Goal: Task Accomplishment & Management: Use online tool/utility

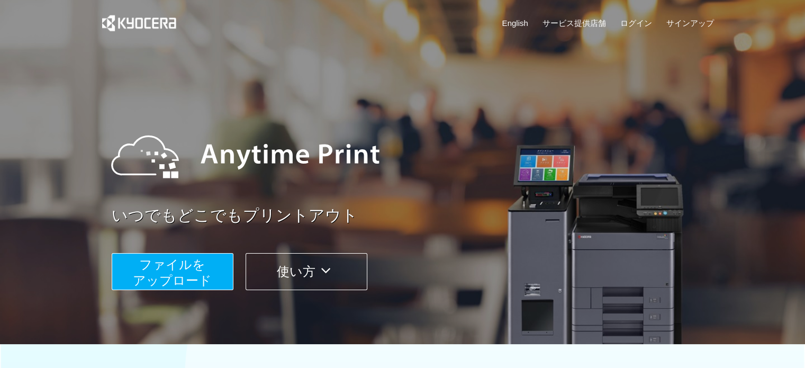
click at [187, 268] on span "ファイルを ​​アップロード" at bounding box center [172, 272] width 79 height 30
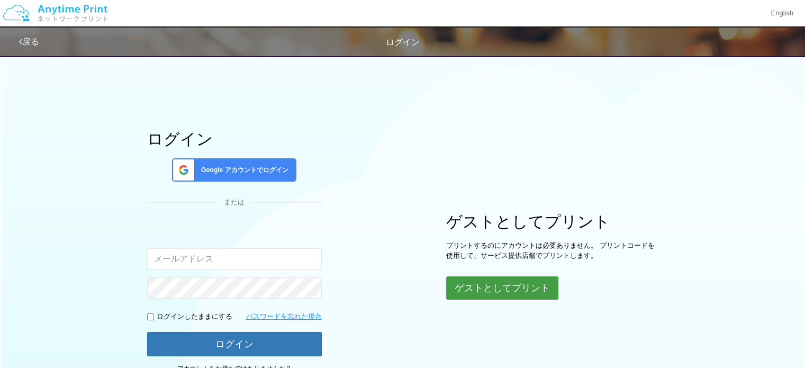
click at [510, 282] on button "ゲストとしてプリント" at bounding box center [502, 287] width 112 height 23
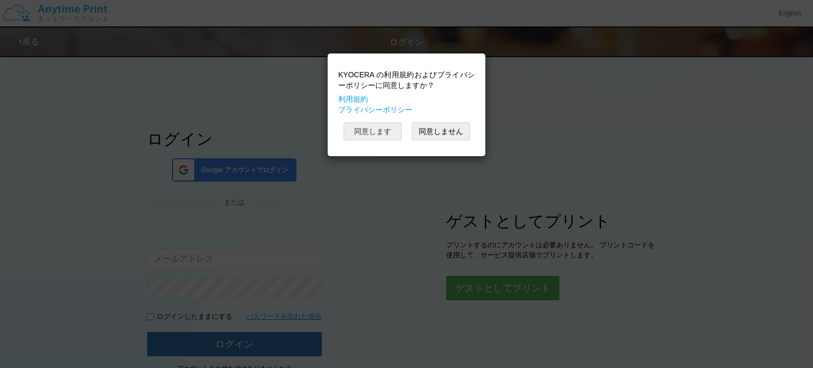
click at [379, 129] on button "同意します" at bounding box center [372, 131] width 58 height 18
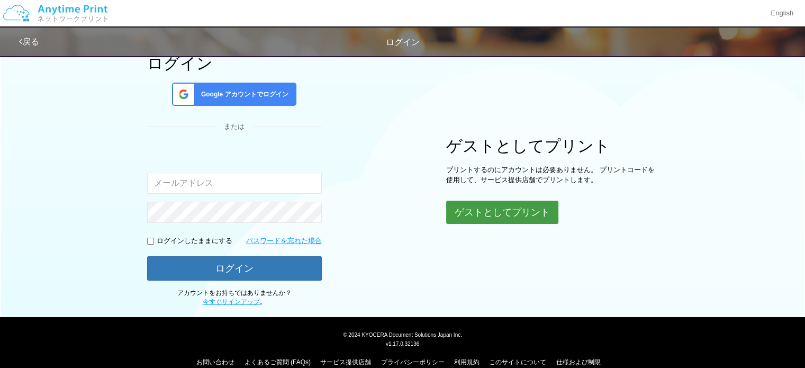
scroll to position [90, 0]
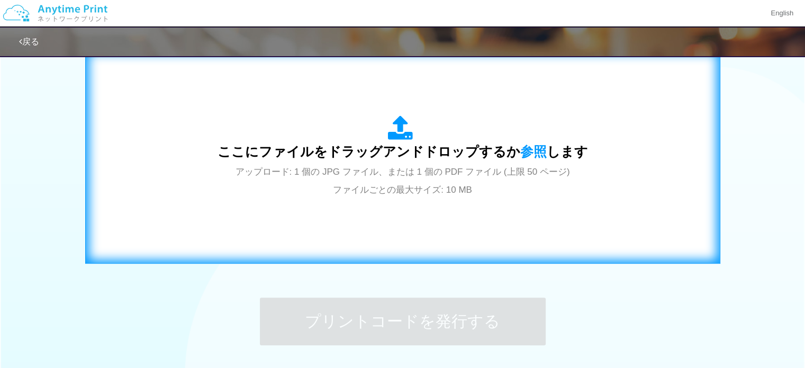
scroll to position [355, 0]
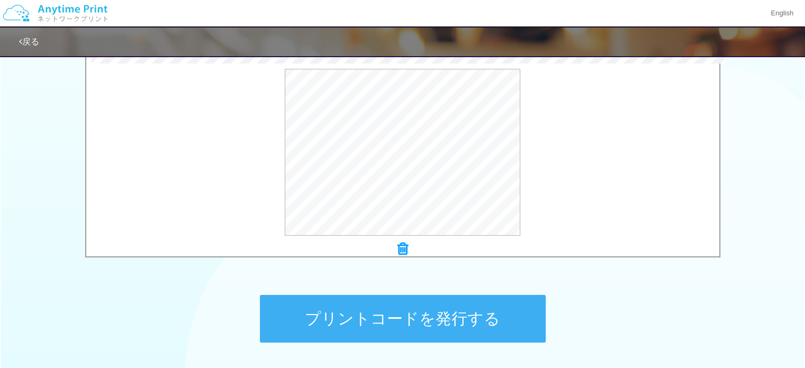
click at [423, 315] on button "プリントコードを発行する" at bounding box center [403, 319] width 286 height 48
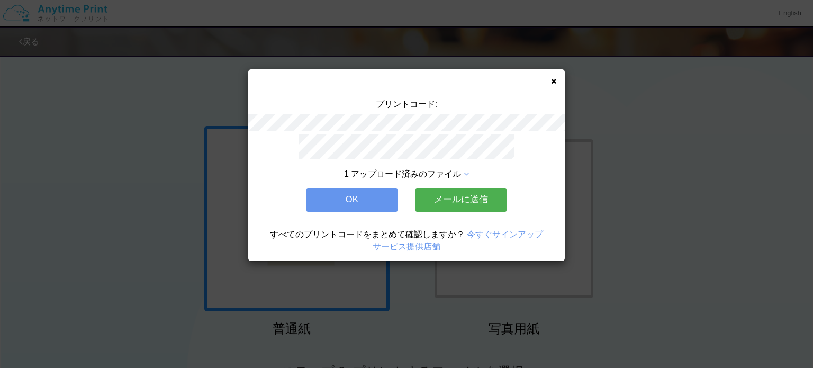
click at [448, 196] on button "メールに送信" at bounding box center [460, 199] width 91 height 23
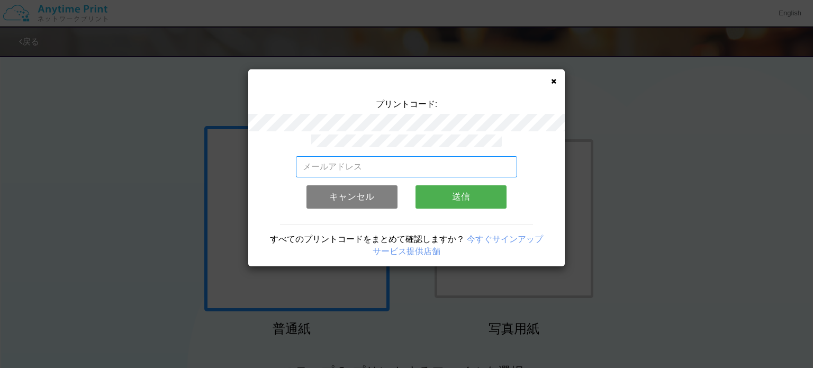
click at [386, 160] on input "email" at bounding box center [407, 166] width 222 height 21
drag, startPoint x: 407, startPoint y: 162, endPoint x: 271, endPoint y: 150, distance: 136.0
click at [271, 150] on div "[EMAIL_ADDRESS][DOMAIN_NAME] 有効なメールアドレスを入力してください。 このメールアドレスは、すでに別のアカウントと関連付けられて…" at bounding box center [406, 200] width 316 height 132
type input "[EMAIL_ADDRESS][DOMAIN_NAME]"
click at [442, 188] on button "送信" at bounding box center [460, 196] width 91 height 23
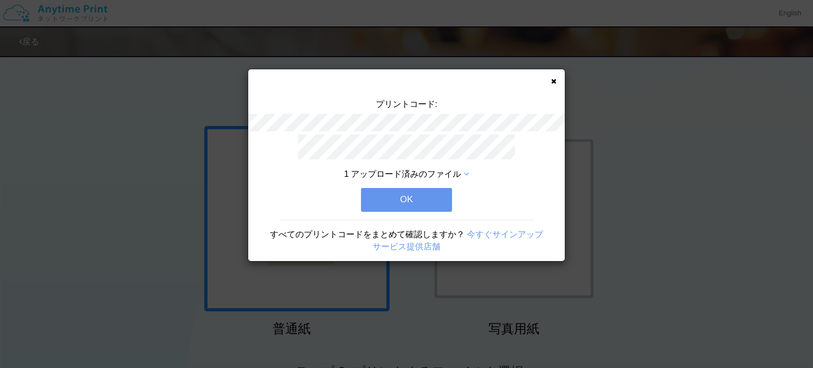
click at [418, 196] on button "OK" at bounding box center [406, 199] width 91 height 23
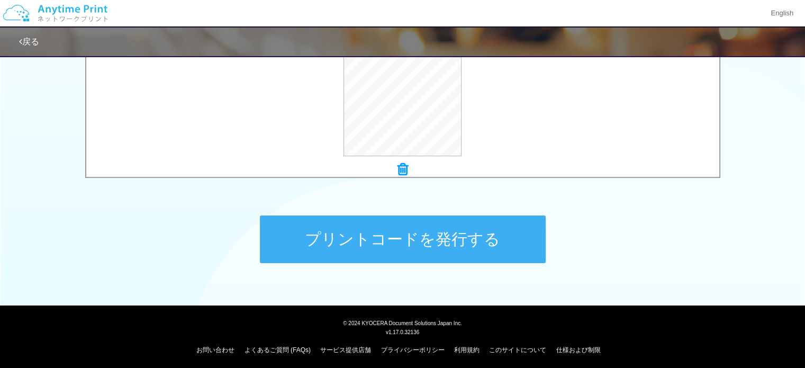
scroll to position [437, 0]
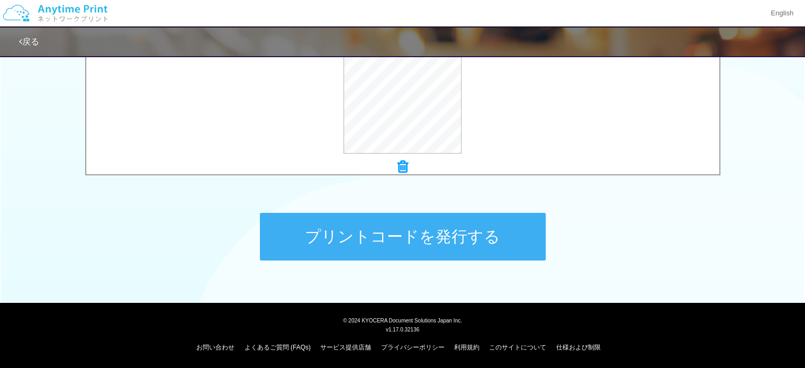
click at [407, 241] on button "プリントコードを発行する" at bounding box center [403, 237] width 286 height 48
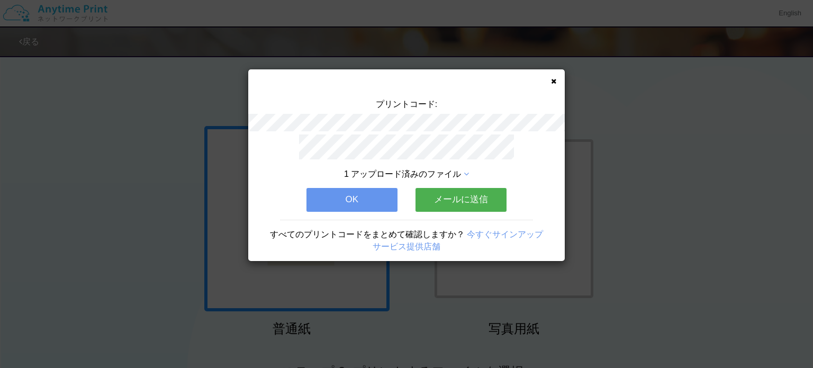
click at [459, 196] on button "メールに送信" at bounding box center [460, 199] width 91 height 23
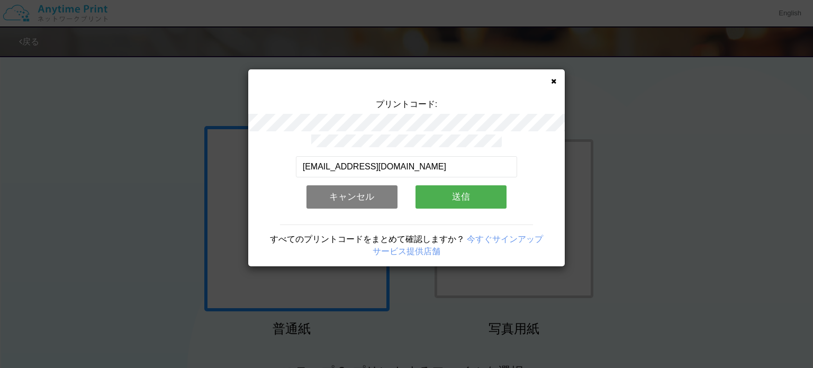
click at [448, 186] on button "送信" at bounding box center [460, 196] width 91 height 23
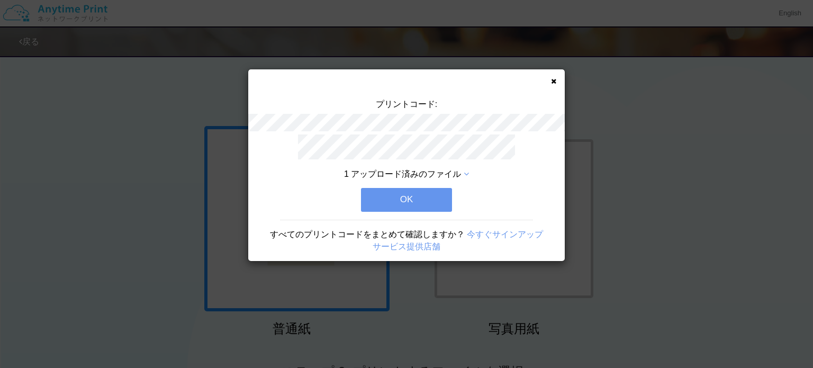
click at [428, 190] on button "OK" at bounding box center [406, 199] width 91 height 23
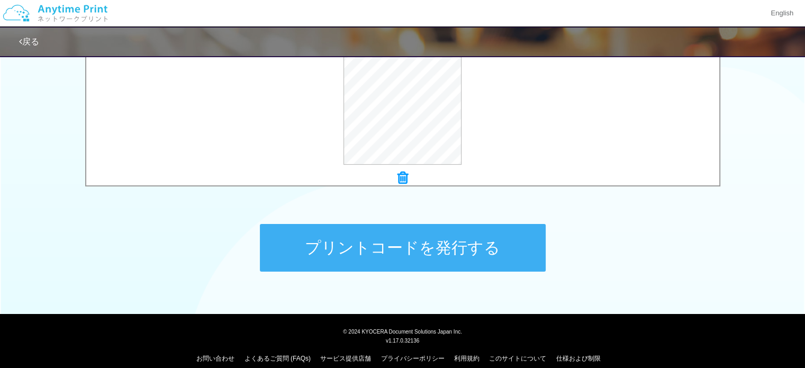
scroll to position [437, 0]
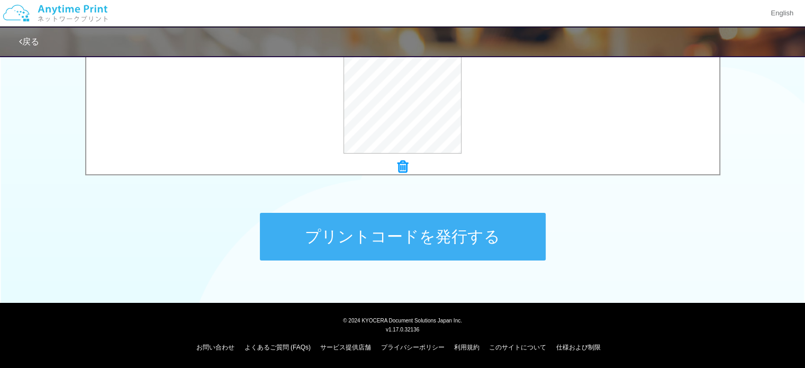
click at [368, 233] on button "プリントコードを発行する" at bounding box center [403, 237] width 286 height 48
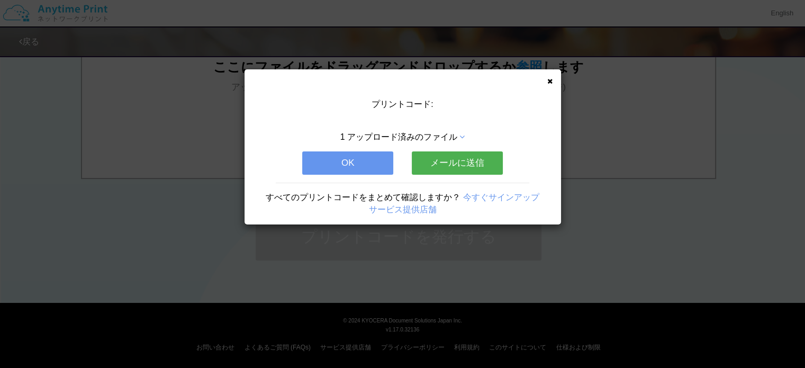
scroll to position [0, 0]
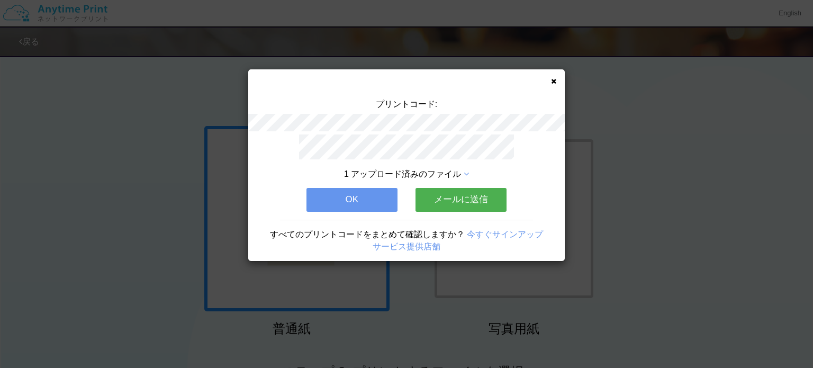
click at [472, 196] on button "メールに送信" at bounding box center [460, 199] width 91 height 23
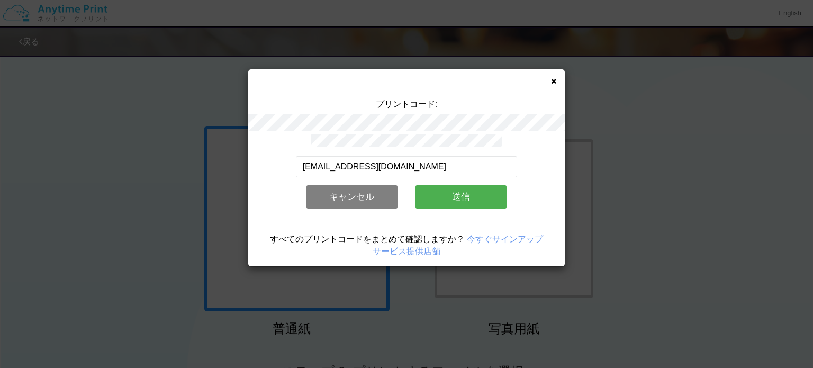
click at [469, 194] on button "送信" at bounding box center [460, 196] width 91 height 23
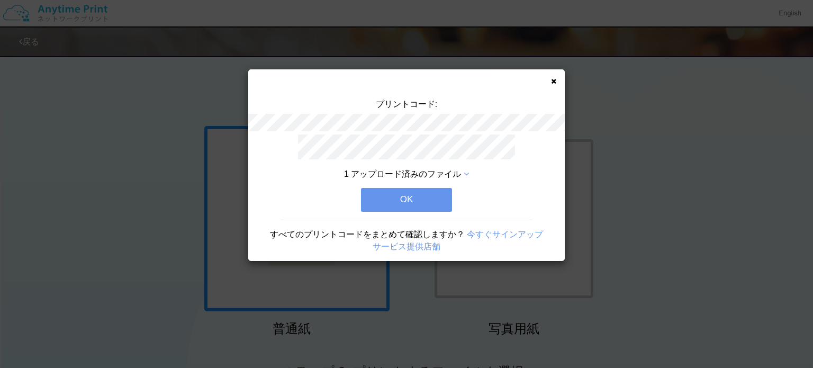
click at [428, 196] on button "OK" at bounding box center [406, 199] width 91 height 23
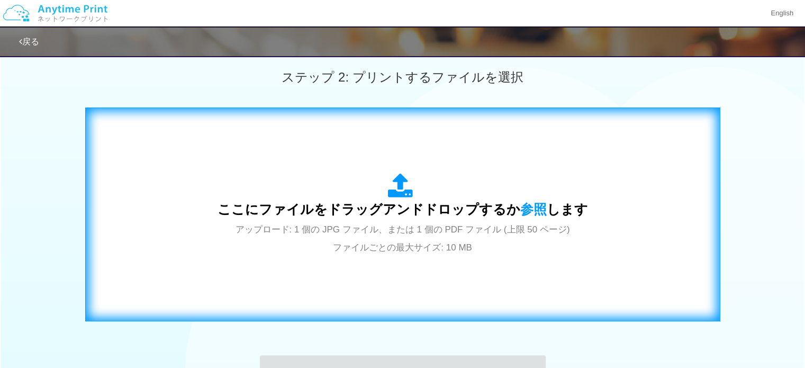
scroll to position [318, 0]
